Goal: Task Accomplishment & Management: Complete application form

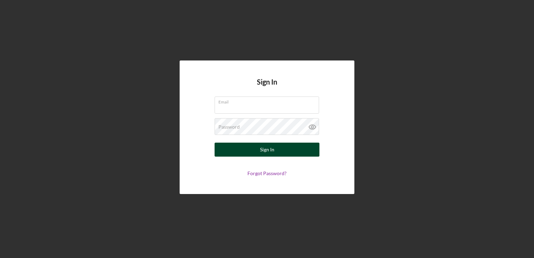
type input "[PERSON_NAME][EMAIL_ADDRESS][DOMAIN_NAME]"
click at [263, 149] on div "Sign In" at bounding box center [267, 149] width 14 height 14
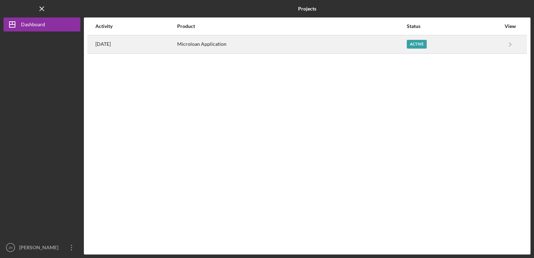
click at [423, 44] on div "Active" at bounding box center [417, 44] width 20 height 9
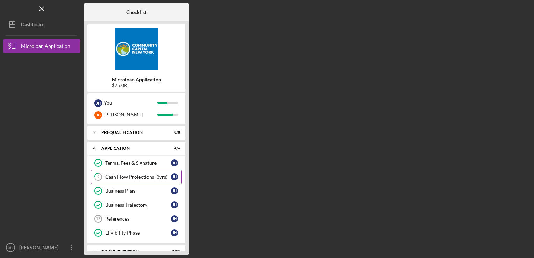
click at [128, 174] on div "Cash Flow Projections (3yrs)" at bounding box center [138, 177] width 66 height 6
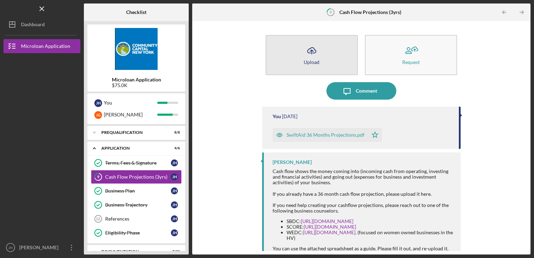
click at [311, 57] on icon "Icon/Upload" at bounding box center [311, 50] width 17 height 17
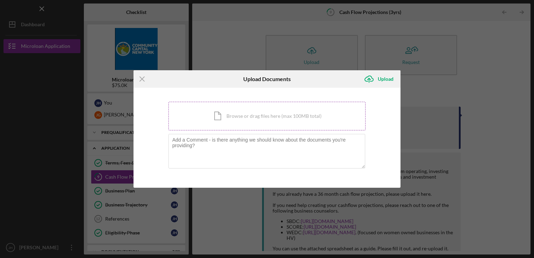
click at [236, 113] on div "Icon/Document Browse or drag files here (max 100MB total) Tap to choose files o…" at bounding box center [266, 116] width 197 height 29
click at [141, 77] on icon "Icon/Menu Close" at bounding box center [141, 78] width 17 height 17
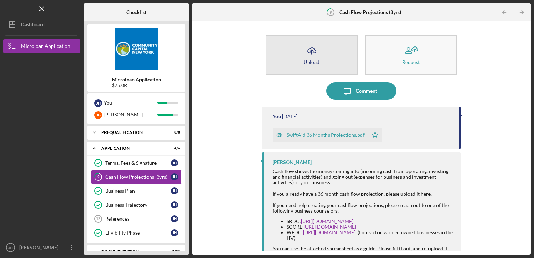
click at [304, 56] on icon "Icon/Upload" at bounding box center [311, 50] width 17 height 17
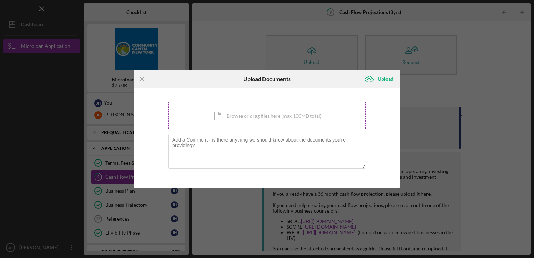
click at [217, 117] on div "Icon/Document Browse or drag files here (max 100MB total) Tap to choose files o…" at bounding box center [266, 116] width 197 height 29
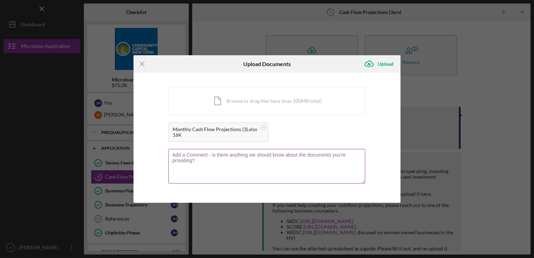
click at [174, 156] on textarea at bounding box center [266, 166] width 197 height 34
drag, startPoint x: 171, startPoint y: 155, endPoint x: 203, endPoint y: 162, distance: 32.3
click at [203, 162] on textarea at bounding box center [266, 166] width 197 height 34
click at [190, 162] on textarea "The document attached is a one-year projection with one car and one driver for …" at bounding box center [266, 166] width 197 height 34
type textarea "The document attached is a one-year projection with one car and one driver for …"
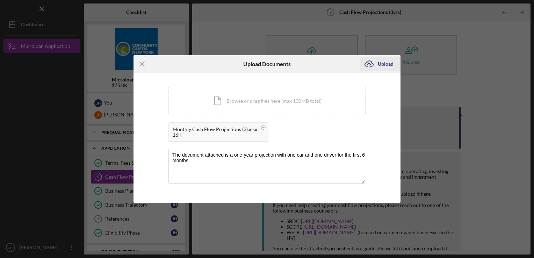
click at [386, 62] on div "Upload" at bounding box center [386, 64] width 16 height 14
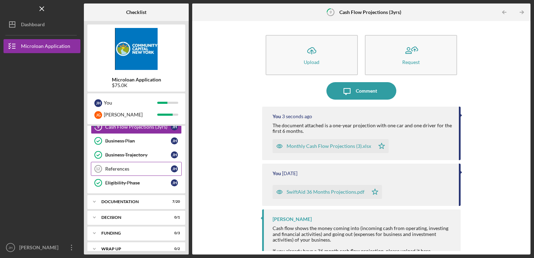
scroll to position [57, 0]
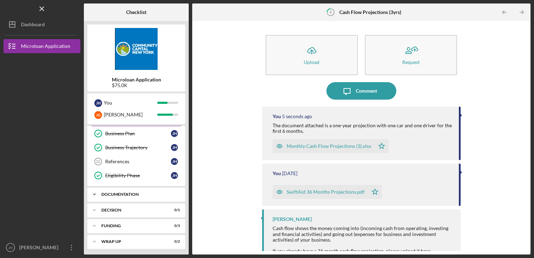
click at [122, 193] on div "Documentation" at bounding box center [138, 194] width 75 height 4
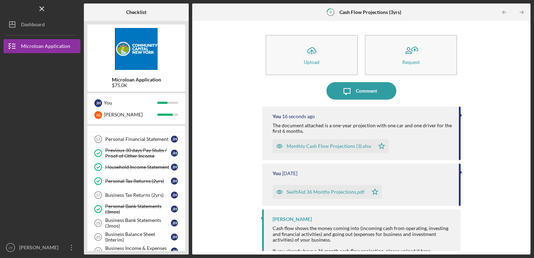
scroll to position [92, 0]
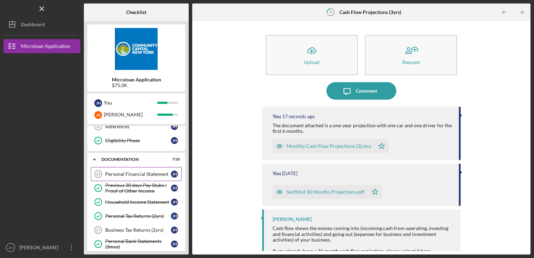
click at [132, 173] on div "Personal Financial Statement" at bounding box center [138, 174] width 66 height 6
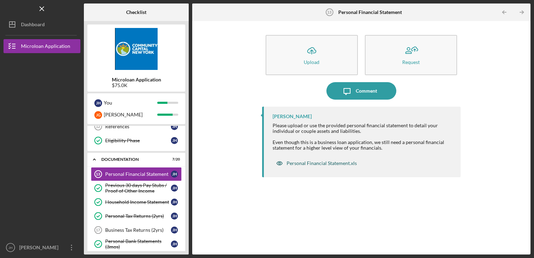
click at [309, 163] on div "Personal Financial Statement.xls" at bounding box center [321, 163] width 70 height 6
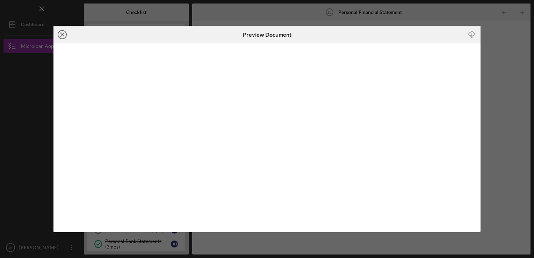
click at [63, 34] on icon "Icon/Close" at bounding box center [61, 34] width 17 height 17
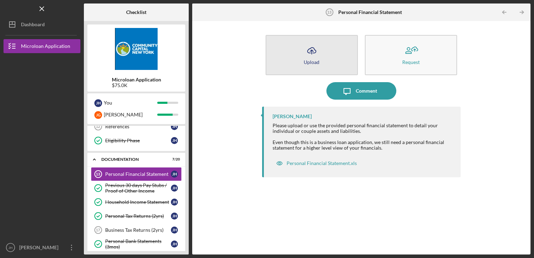
click at [307, 60] on div "Upload" at bounding box center [311, 61] width 16 height 5
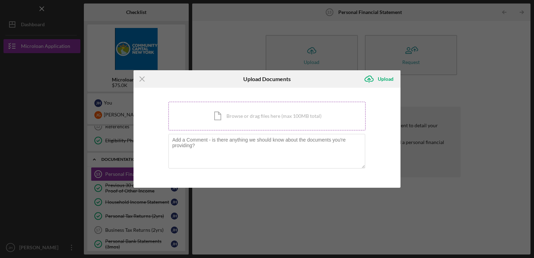
click at [236, 117] on div "Icon/Document Browse or drag files here (max 100MB total) Tap to choose files o…" at bounding box center [266, 116] width 197 height 29
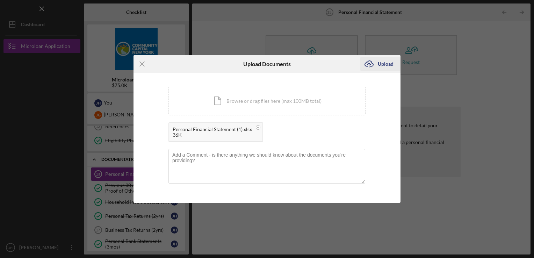
click at [383, 62] on div "Upload" at bounding box center [386, 64] width 16 height 14
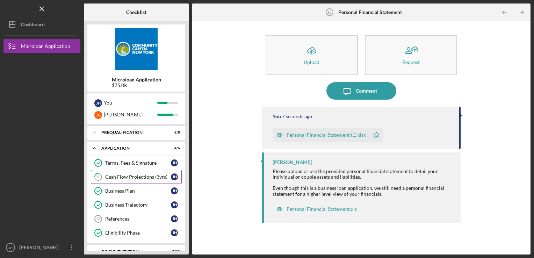
click at [135, 177] on div "Cash Flow Projections (3yrs)" at bounding box center [138, 177] width 66 height 6
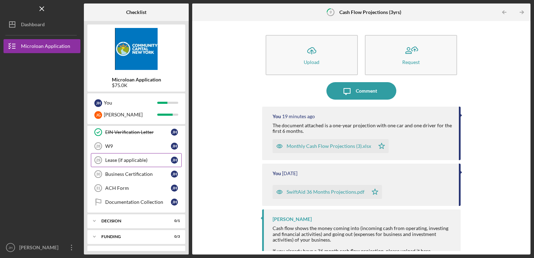
scroll to position [338, 0]
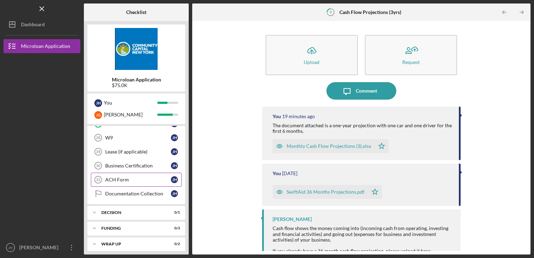
click at [134, 177] on div "ACH Form" at bounding box center [138, 180] width 66 height 6
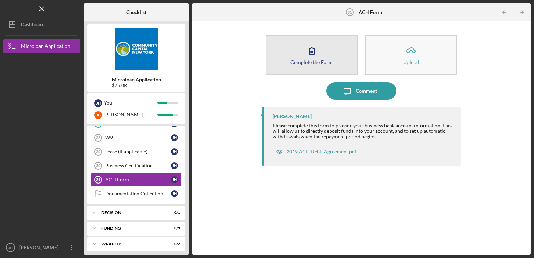
click at [314, 54] on icon "button" at bounding box center [311, 50] width 5 height 7
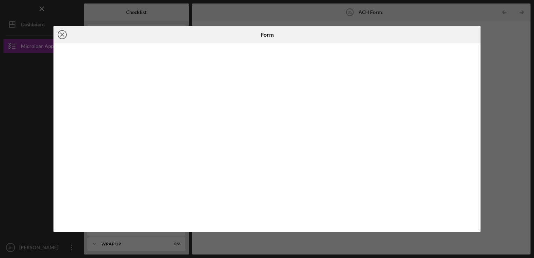
click at [62, 33] on icon "Icon/Close" at bounding box center [61, 34] width 17 height 17
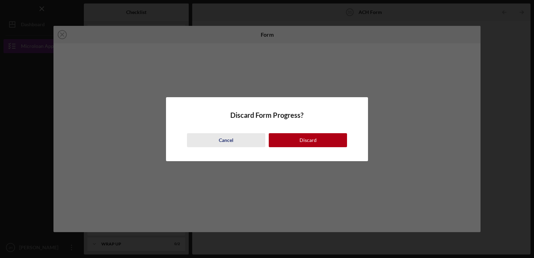
click at [229, 138] on div "Cancel" at bounding box center [226, 140] width 15 height 14
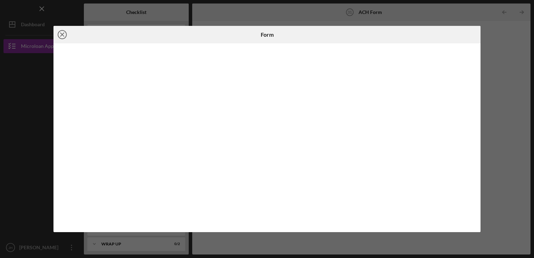
click at [60, 34] on icon "Icon/Close" at bounding box center [61, 34] width 17 height 17
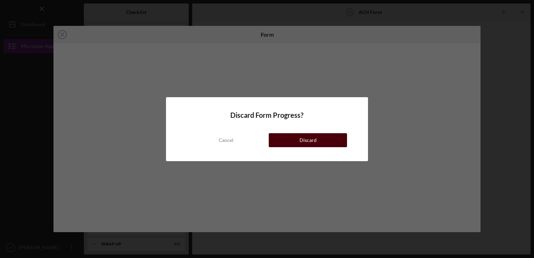
click at [289, 139] on button "Discard" at bounding box center [308, 140] width 78 height 14
